Goal: Navigation & Orientation: Find specific page/section

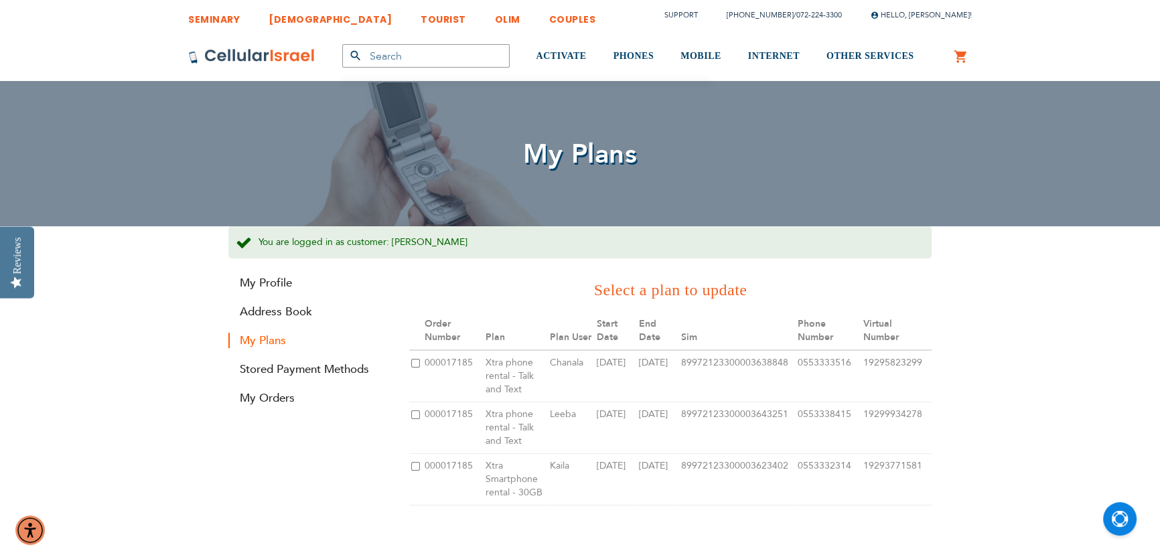
click at [968, 47] on div "My Cart Mini Cart You have no items in your shopping cart." at bounding box center [961, 55] width 42 height 49
click at [956, 58] on link "My Cart" at bounding box center [961, 57] width 15 height 16
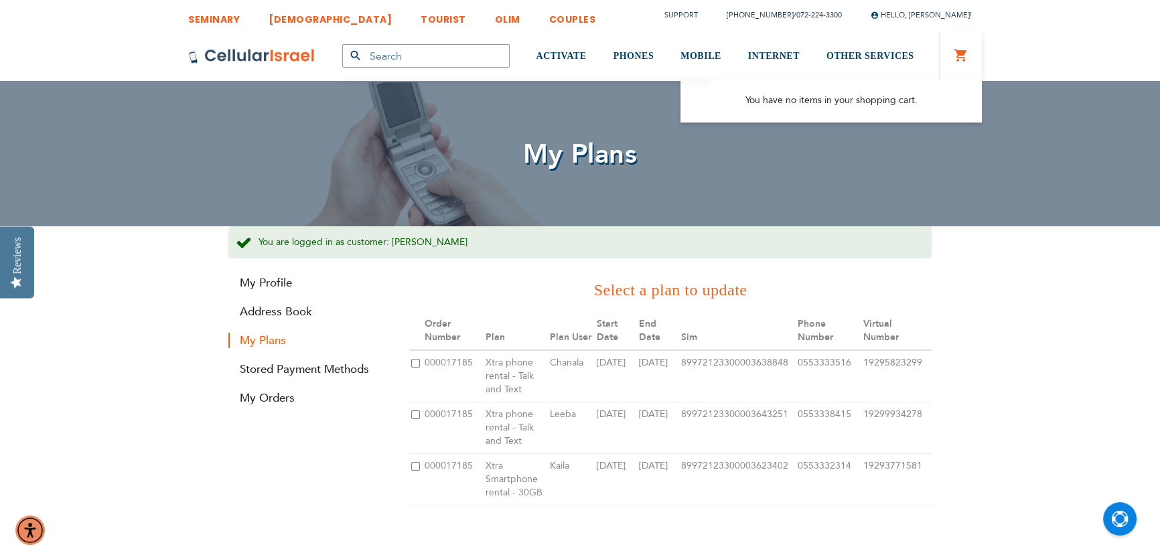
click at [1027, 222] on div "My Plans" at bounding box center [580, 153] width 1160 height 145
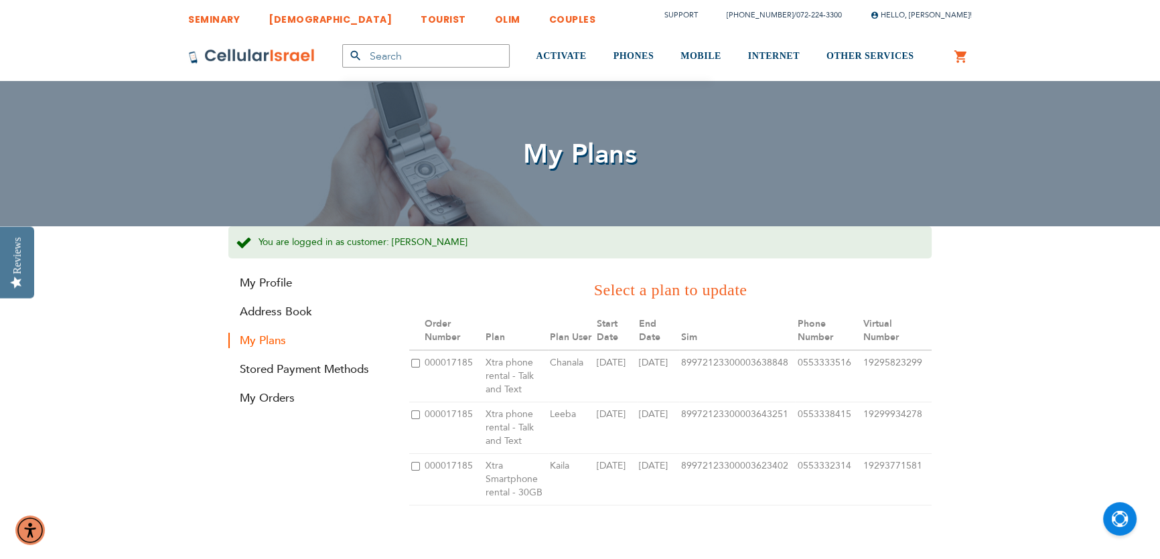
click at [964, 60] on link "My Cart" at bounding box center [961, 57] width 15 height 16
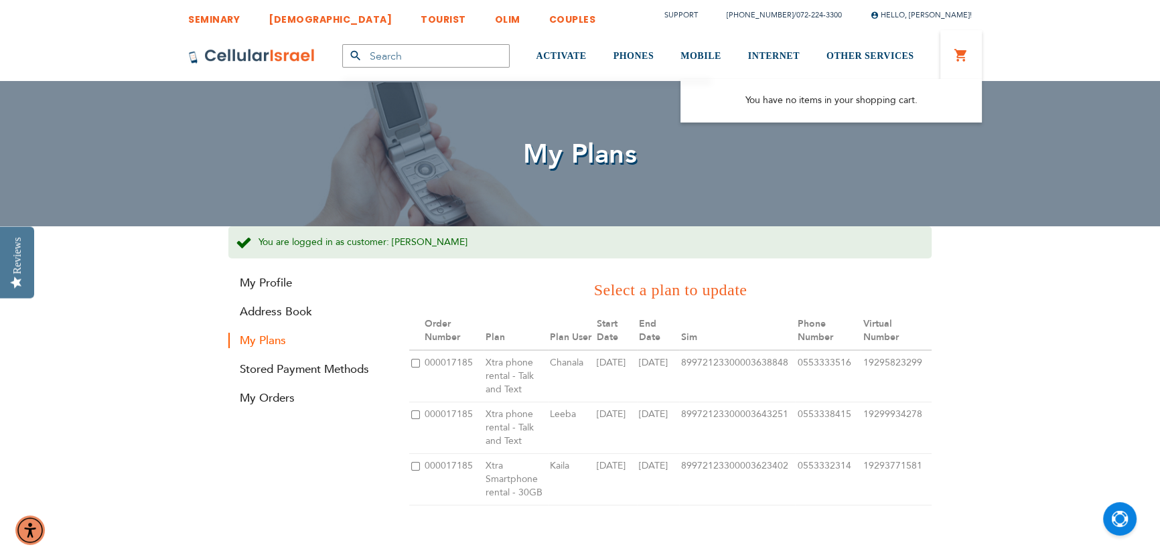
drag, startPoint x: 955, startPoint y: 258, endPoint x: 944, endPoint y: 124, distance: 135.1
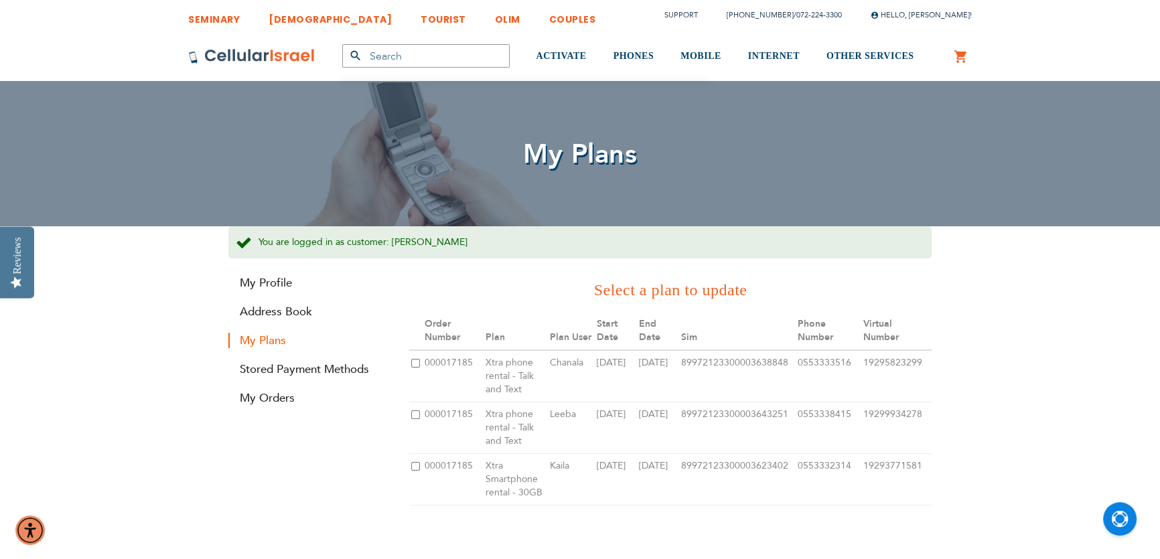
click at [949, 60] on div "My Cart Mini Cart You have no items in your shopping cart." at bounding box center [961, 55] width 42 height 49
click at [964, 56] on link "My Cart" at bounding box center [961, 57] width 15 height 16
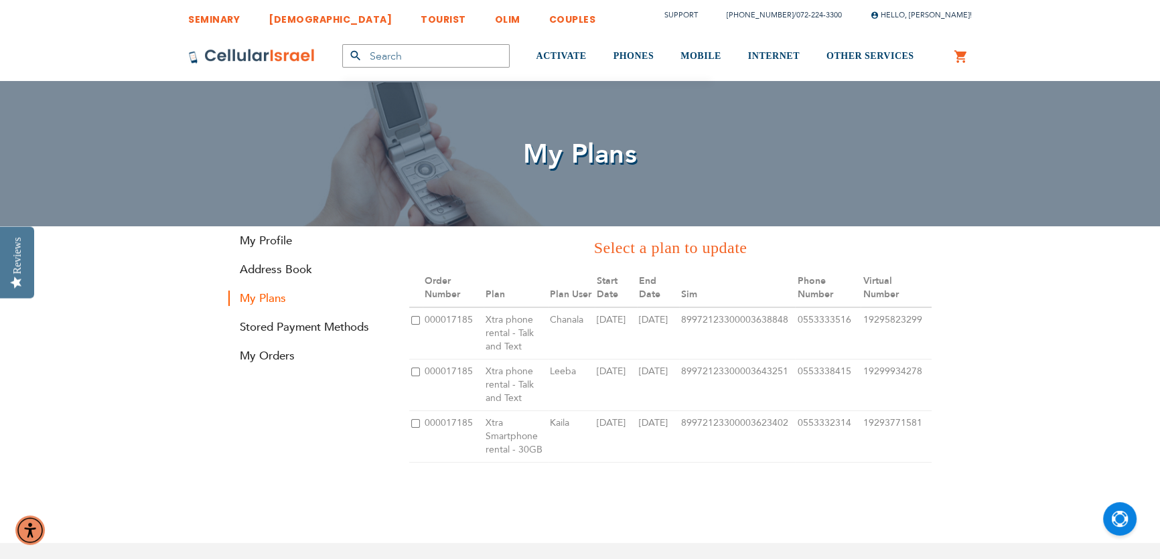
click at [289, 19] on link "[DEMOGRAPHIC_DATA]" at bounding box center [330, 15] width 123 height 25
